Goal: Use online tool/utility: Use online tool/utility

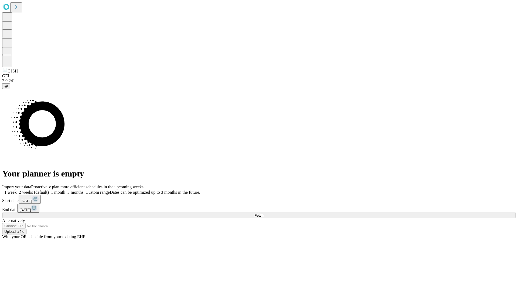
click at [263, 214] on span "Fetch" at bounding box center [258, 216] width 9 height 4
